Goal: Task Accomplishment & Management: Manage account settings

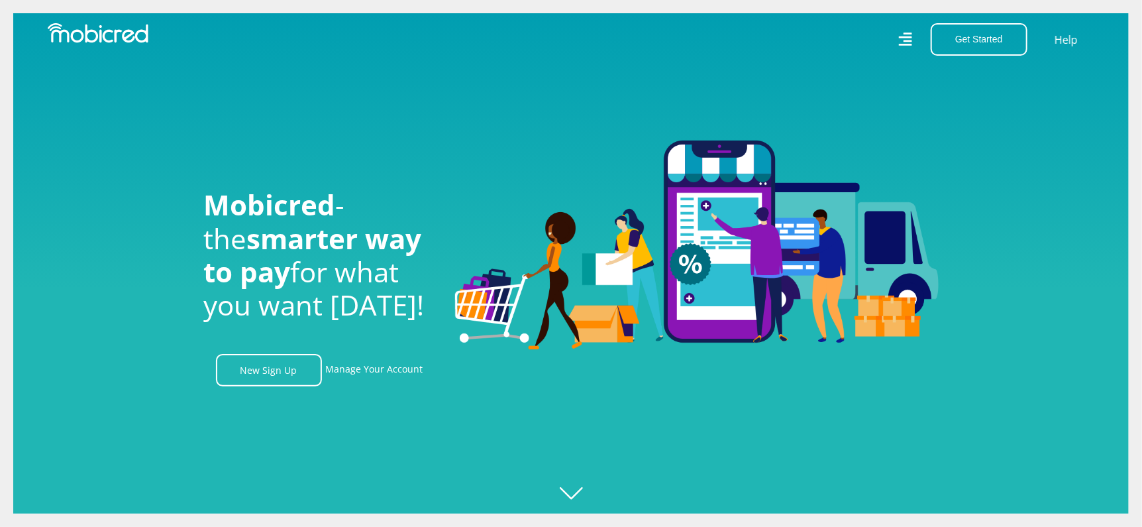
click at [908, 36] on icon at bounding box center [904, 38] width 13 height 13
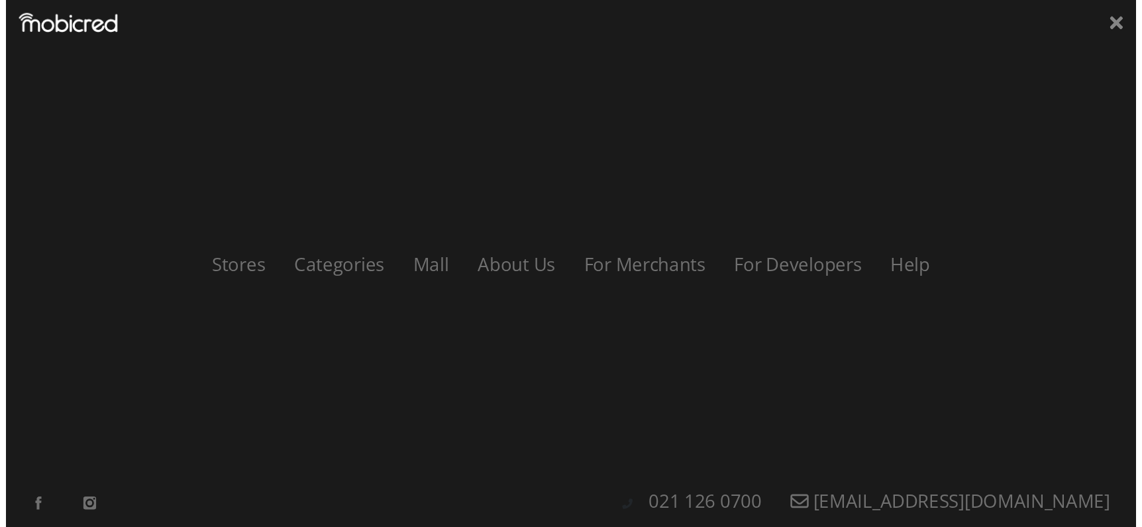
scroll to position [0, 943]
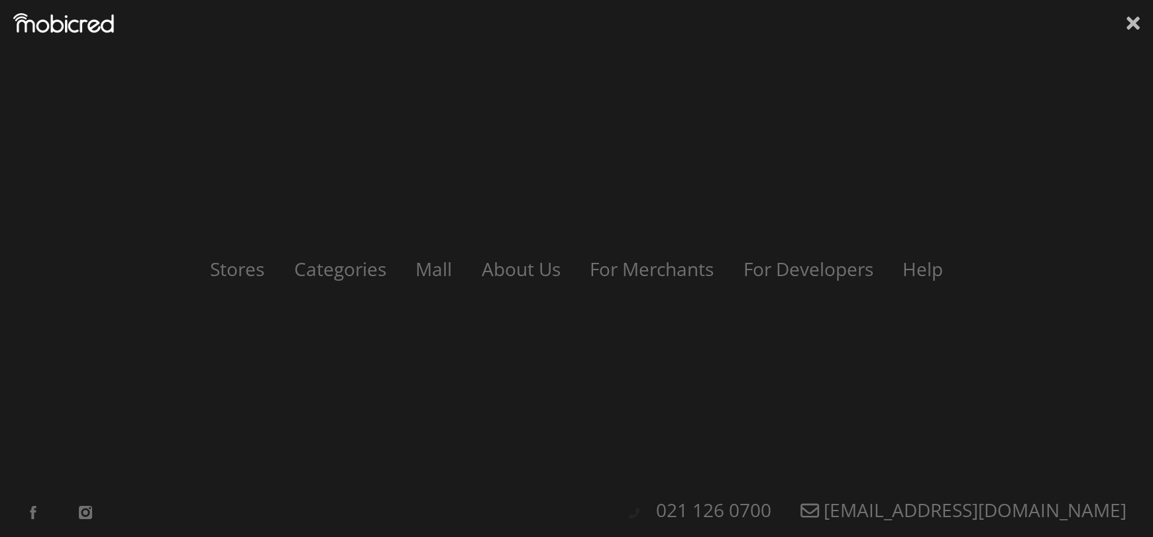
click at [1136, 23] on icon at bounding box center [1132, 23] width 13 height 20
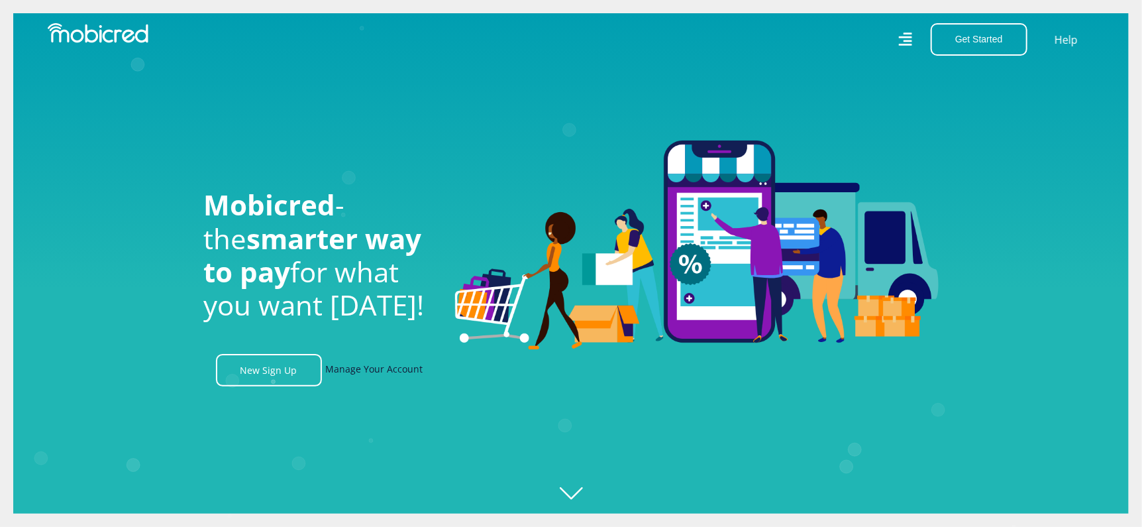
click at [372, 376] on link "Manage Your Account" at bounding box center [374, 370] width 97 height 32
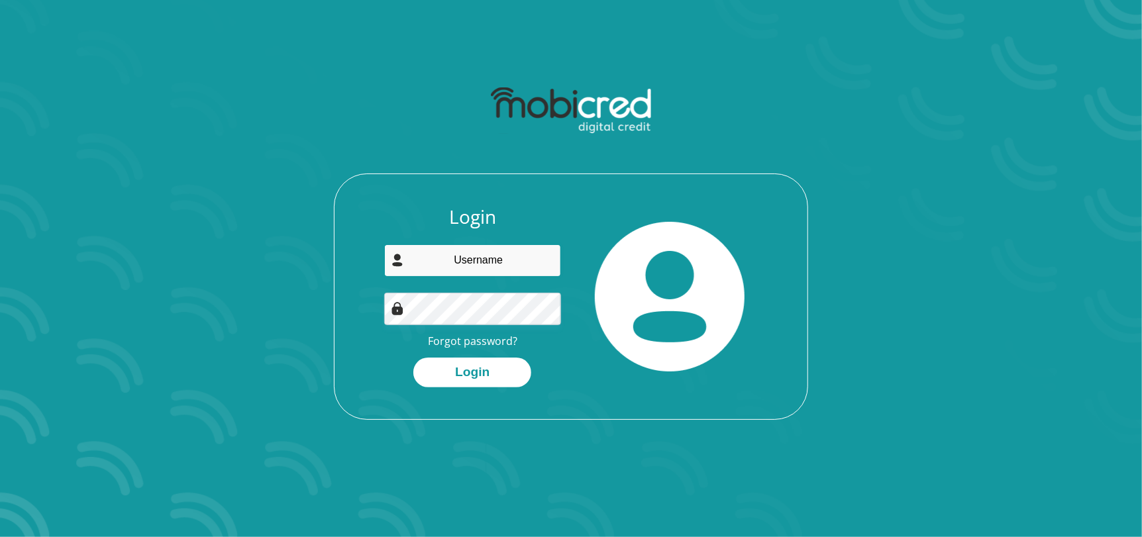
click at [482, 270] on input "email" at bounding box center [473, 260] width 178 height 32
type input "ruds.bot@gmail.com"
click at [413, 358] on button "Login" at bounding box center [472, 373] width 118 height 30
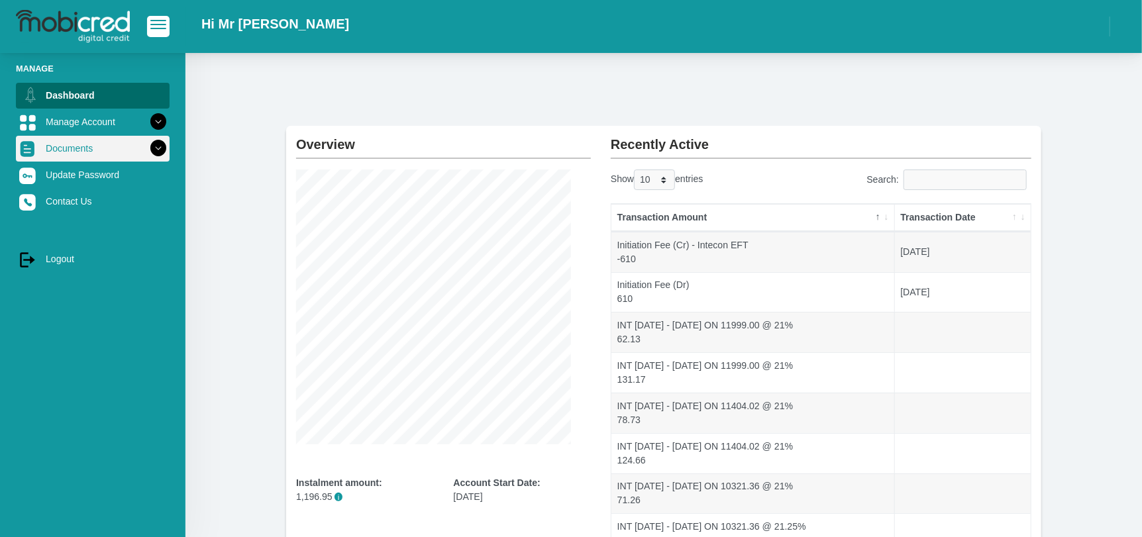
click at [96, 148] on link "Documents" at bounding box center [93, 148] width 154 height 25
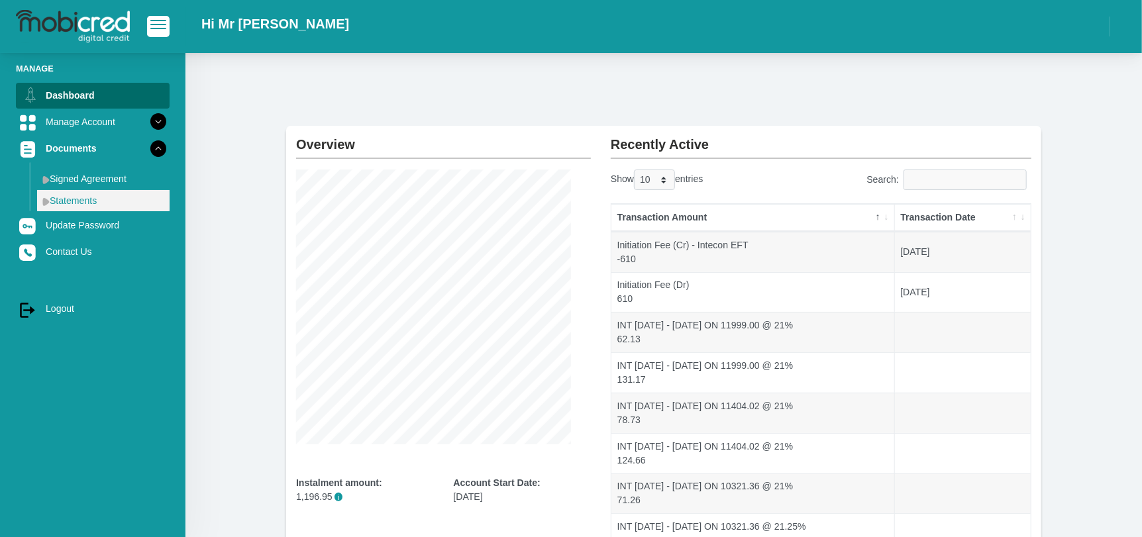
click at [82, 207] on link "Statements" at bounding box center [103, 200] width 132 height 21
click at [56, 203] on link "Statements" at bounding box center [103, 200] width 132 height 21
click at [48, 203] on img at bounding box center [45, 201] width 7 height 9
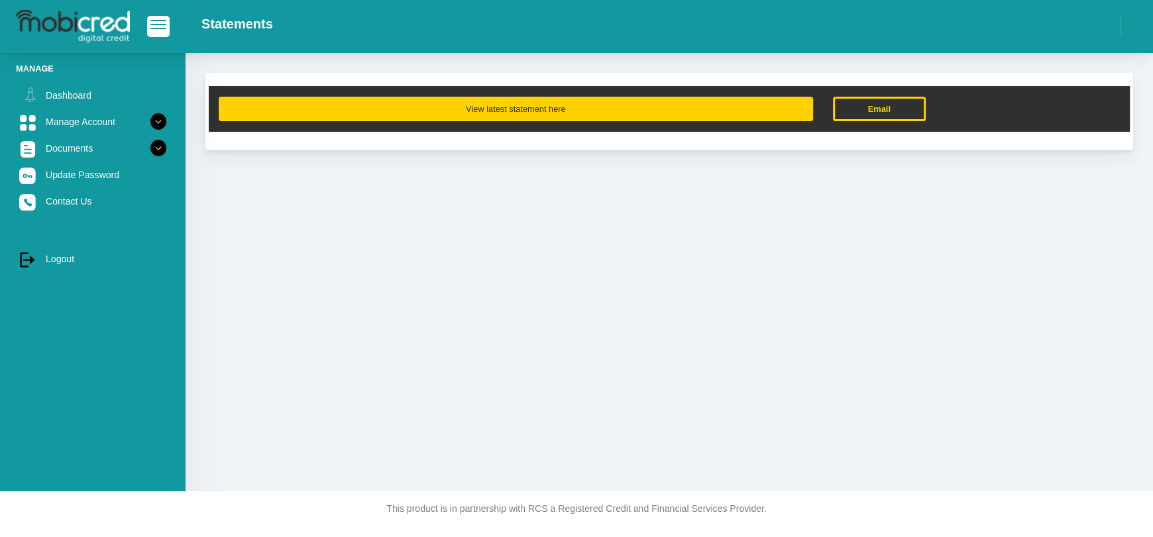
click at [652, 105] on button "View latest statement here" at bounding box center [516, 109] width 594 height 25
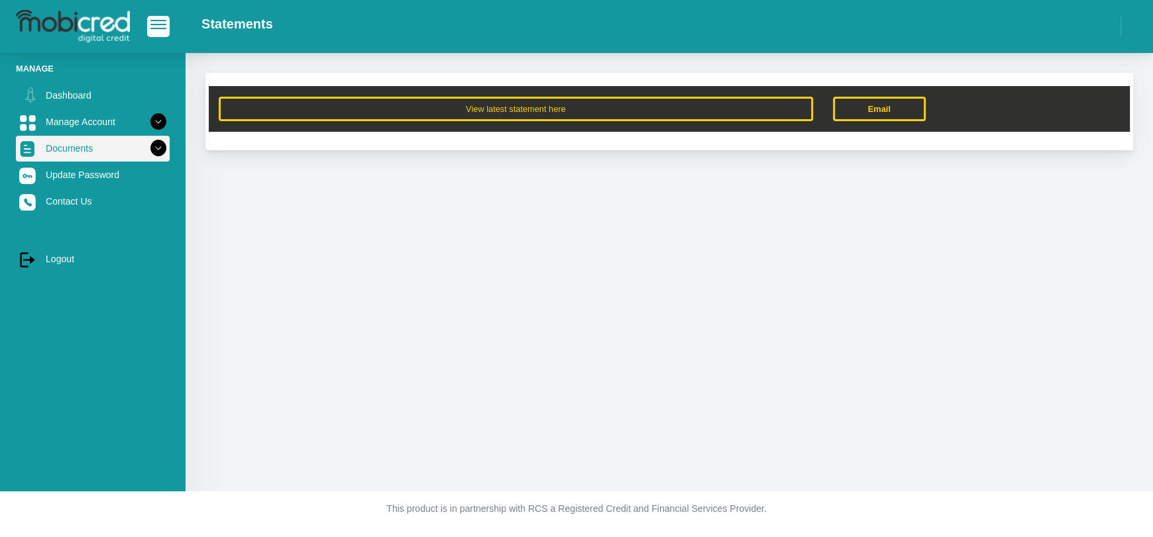
click at [150, 148] on icon at bounding box center [158, 148] width 23 height 23
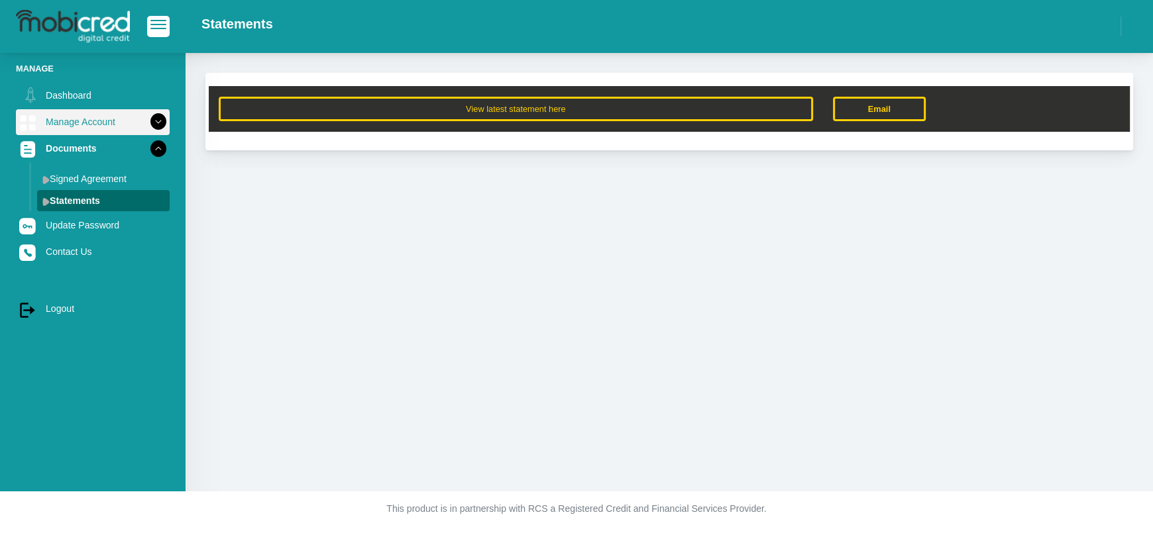
click at [147, 121] on icon at bounding box center [158, 122] width 23 height 23
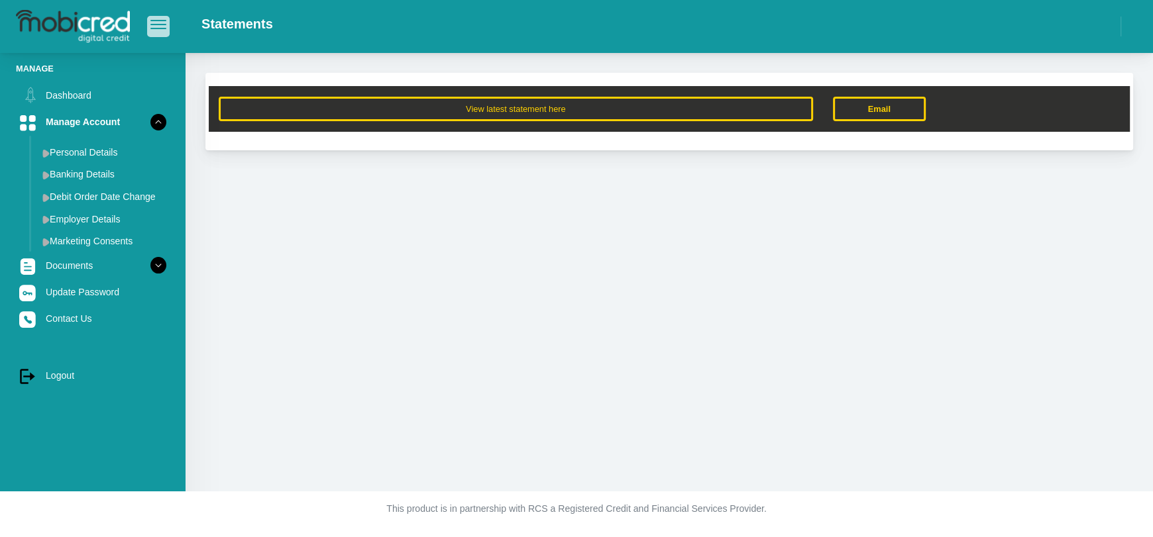
click at [164, 27] on span "button" at bounding box center [158, 24] width 16 height 9
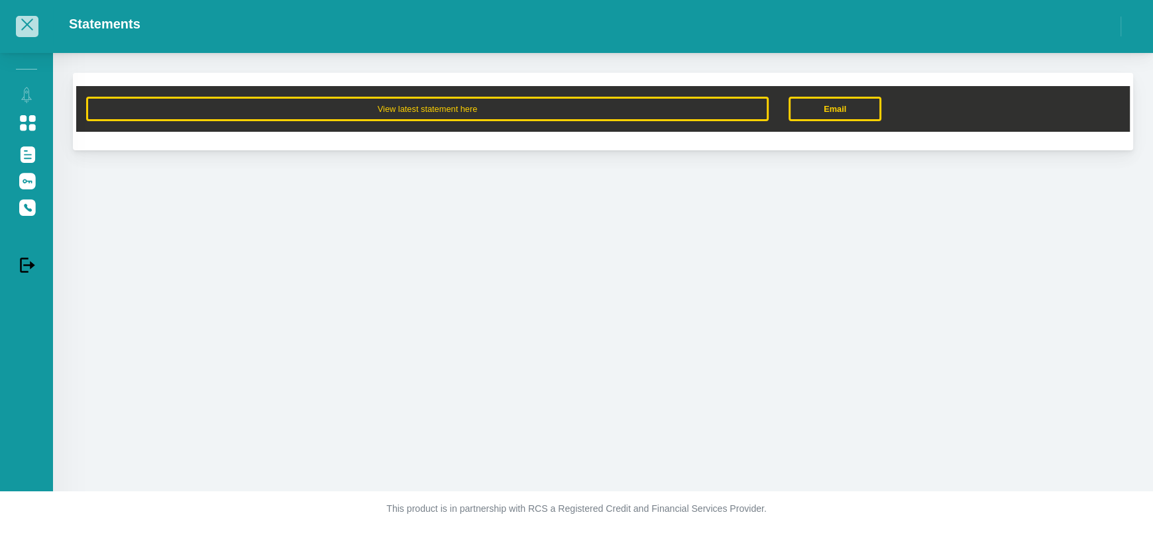
click at [24, 26] on span "button" at bounding box center [27, 24] width 16 height 9
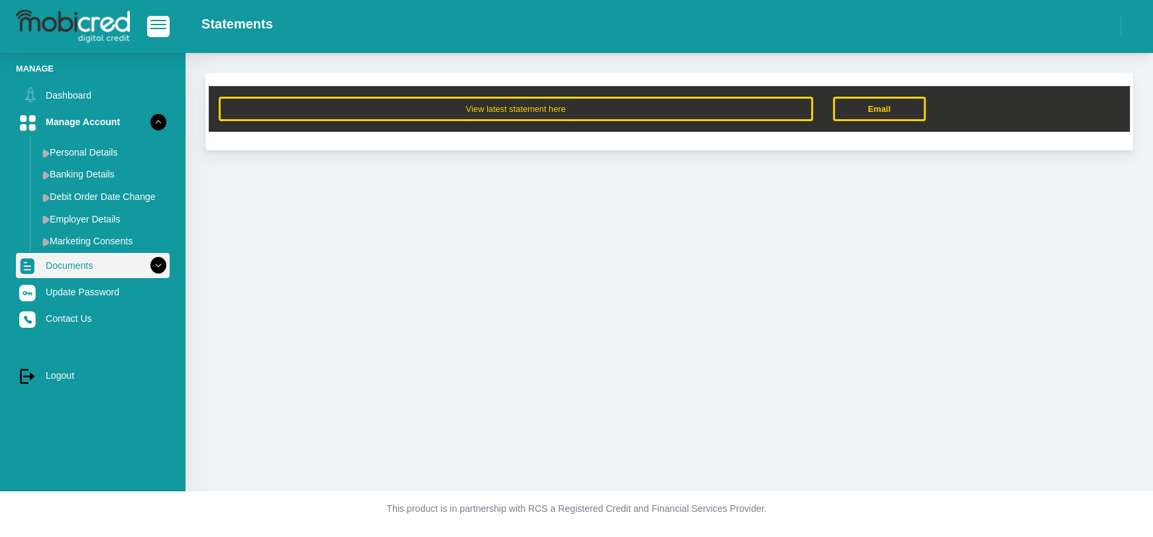
click at [147, 266] on icon at bounding box center [158, 265] width 23 height 23
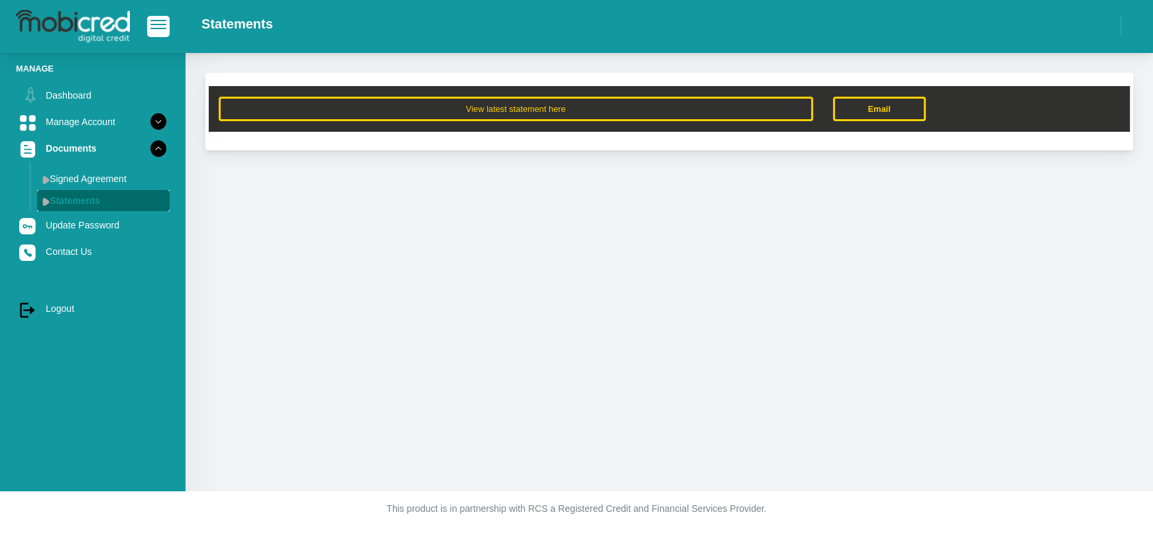
click at [93, 204] on link "Statements" at bounding box center [103, 200] width 132 height 21
click at [80, 205] on link "Statements" at bounding box center [103, 200] width 132 height 21
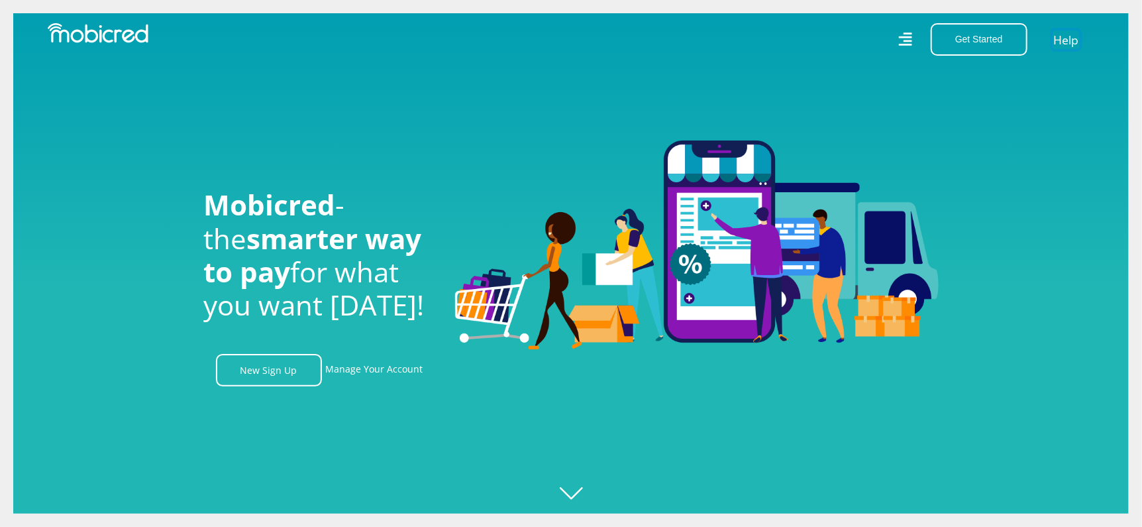
click at [1069, 40] on link "Help" at bounding box center [1066, 39] width 27 height 19
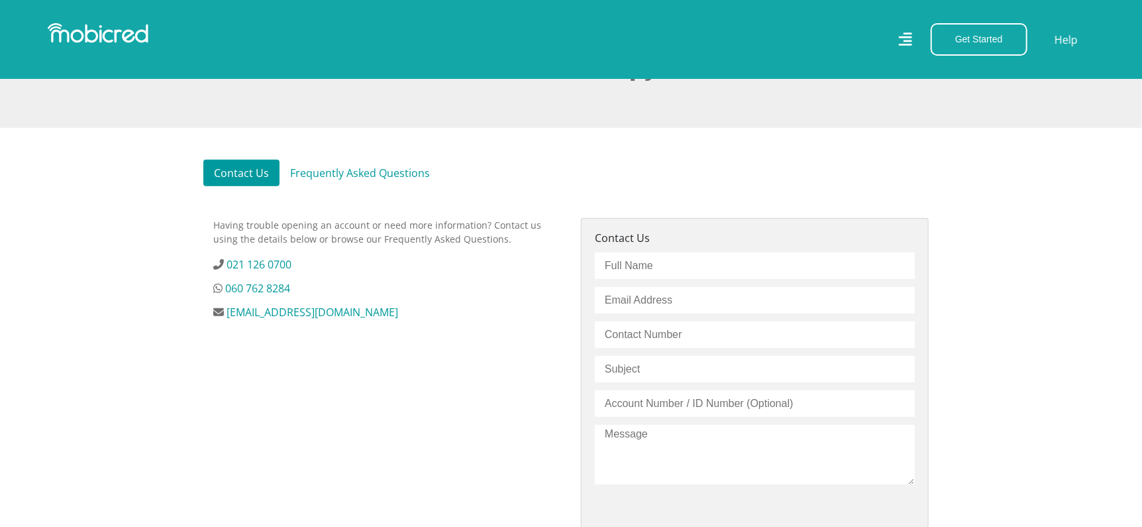
scroll to position [331, 0]
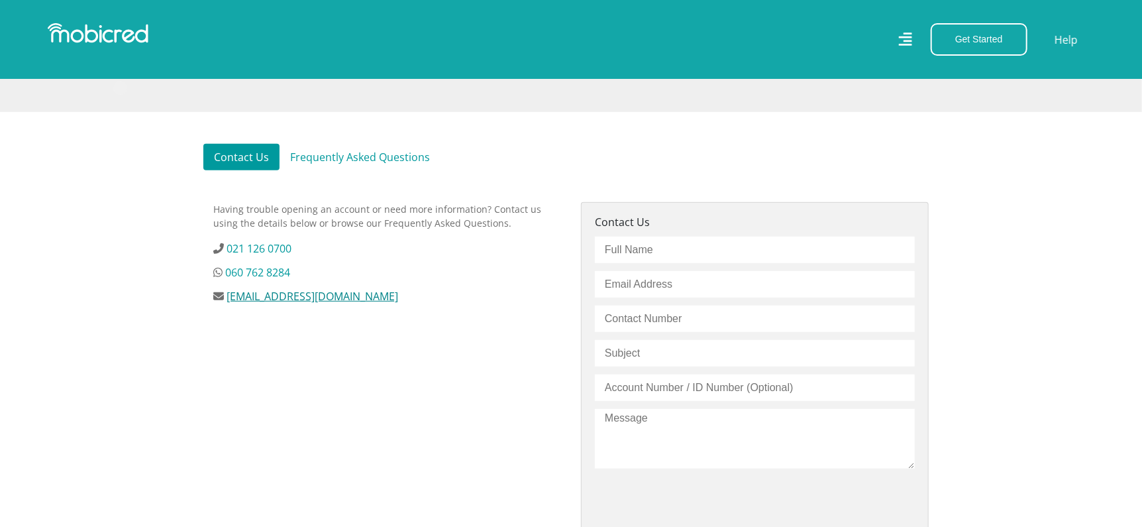
click at [330, 293] on link "[EMAIL_ADDRESS][DOMAIN_NAME]" at bounding box center [313, 296] width 172 height 15
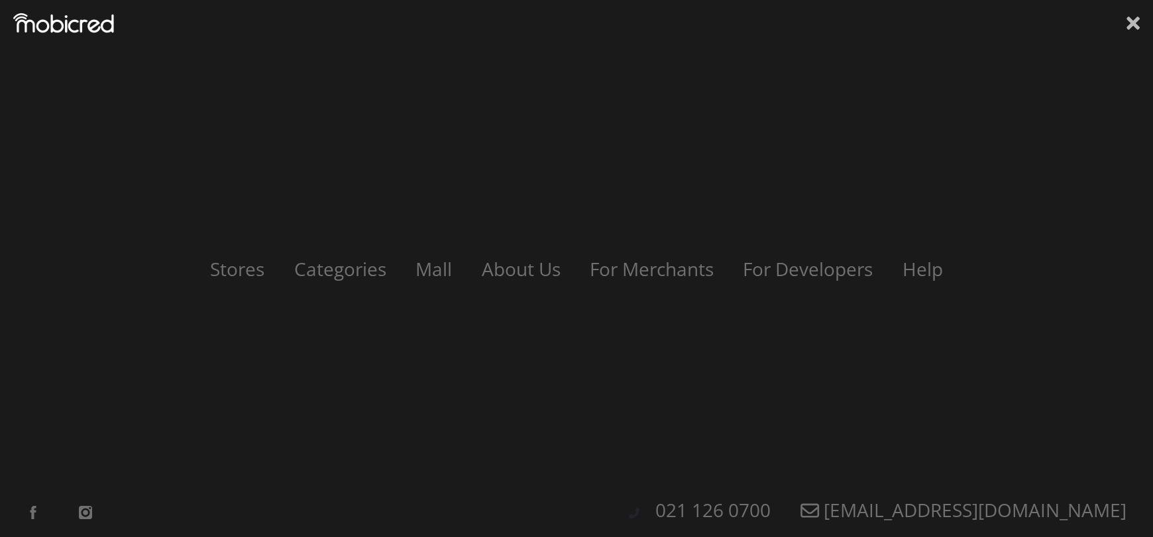
click at [1138, 18] on icon at bounding box center [1132, 23] width 13 height 13
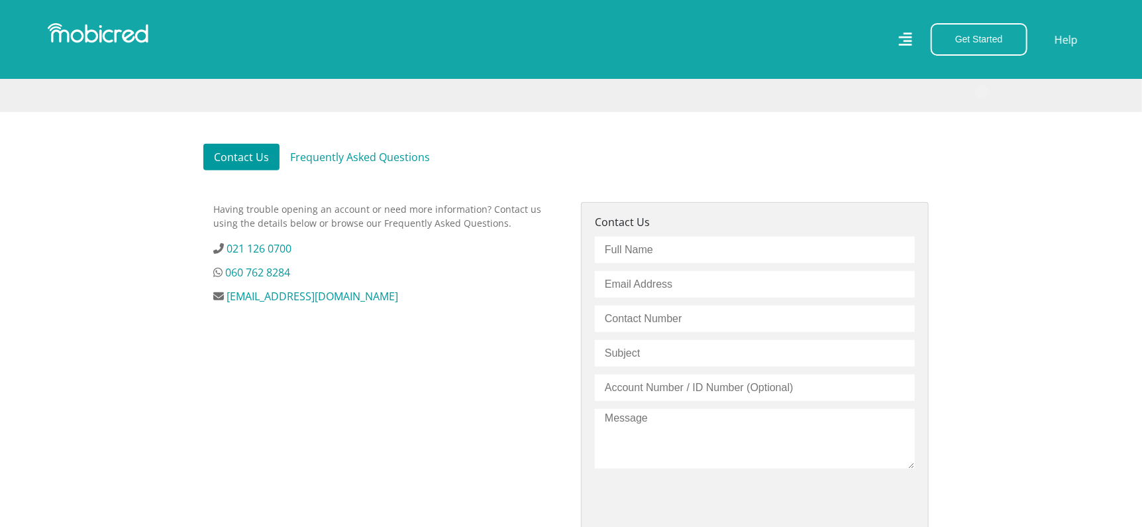
drag, startPoint x: 409, startPoint y: 297, endPoint x: 204, endPoint y: 298, distance: 204.7
click at [204, 298] on div "Having trouble opening an account or need more information? Contact us using th…" at bounding box center [387, 414] width 368 height 425
copy li "[EMAIL_ADDRESS][DOMAIN_NAME]"
